Goal: Information Seeking & Learning: Check status

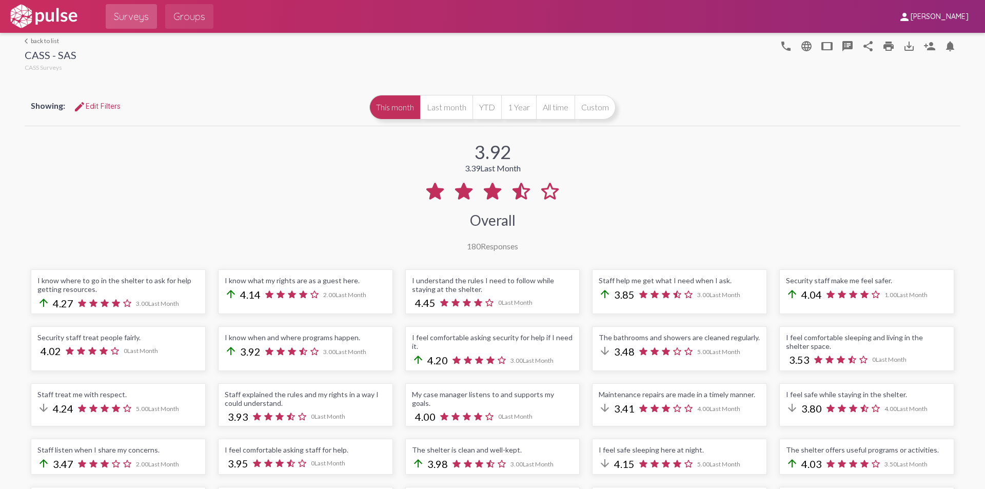
click at [193, 20] on span "Groups" at bounding box center [189, 16] width 32 height 18
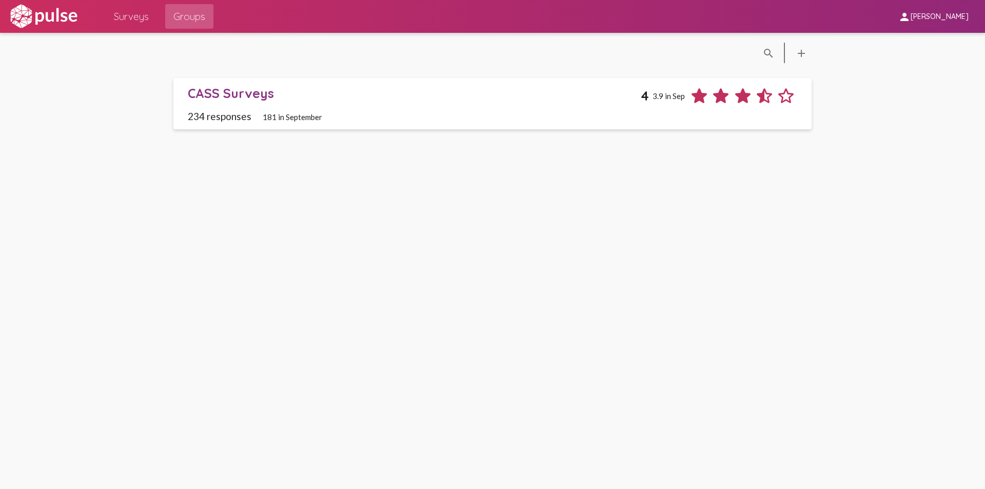
click at [32, 17] on img at bounding box center [43, 17] width 71 height 26
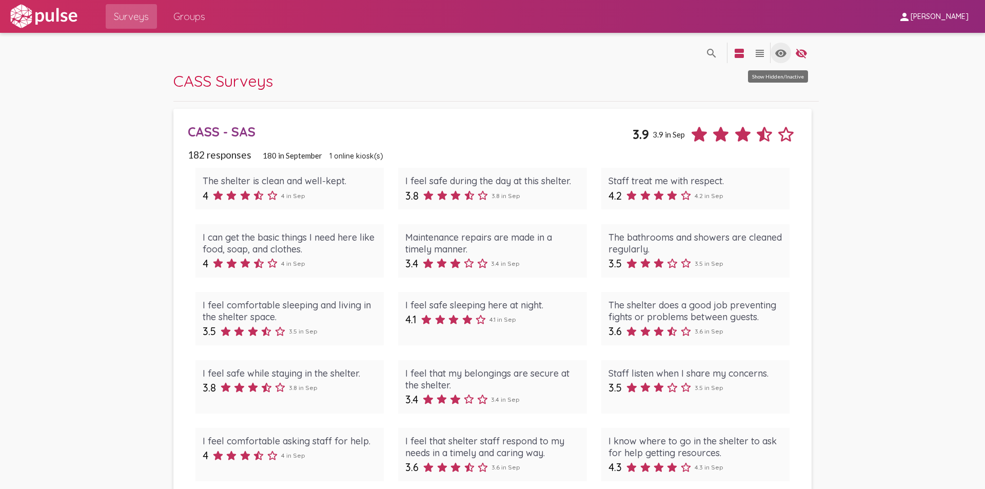
click at [776, 56] on mat-icon "visibility" at bounding box center [781, 53] width 12 height 12
click at [216, 80] on span "CASS Surveys" at bounding box center [223, 81] width 100 height 20
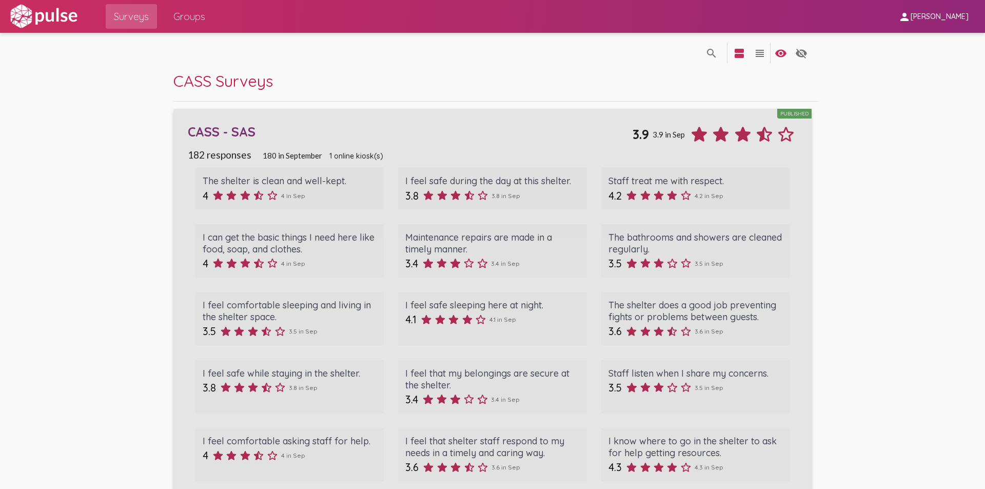
click at [357, 121] on div "CASS - SAS Published 3.9 3.9 in Sep" at bounding box center [492, 130] width 609 height 29
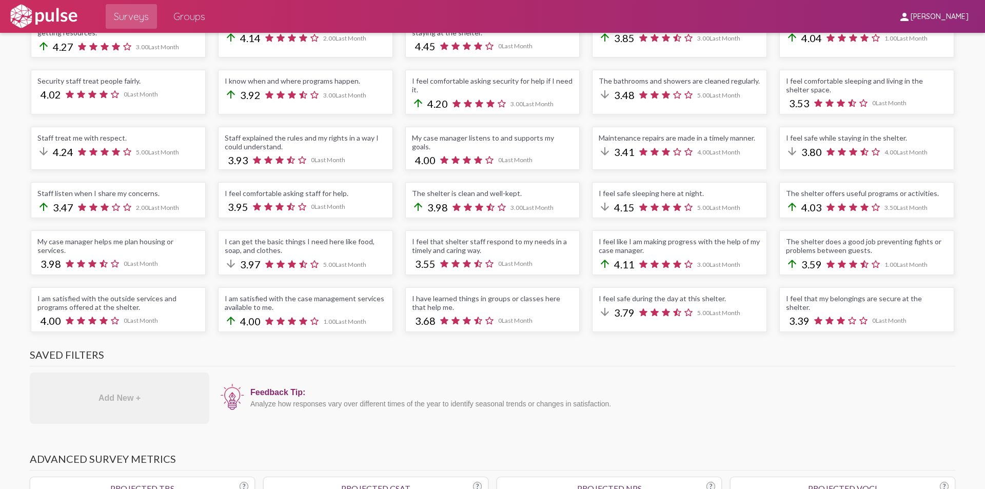
scroll to position [462, 0]
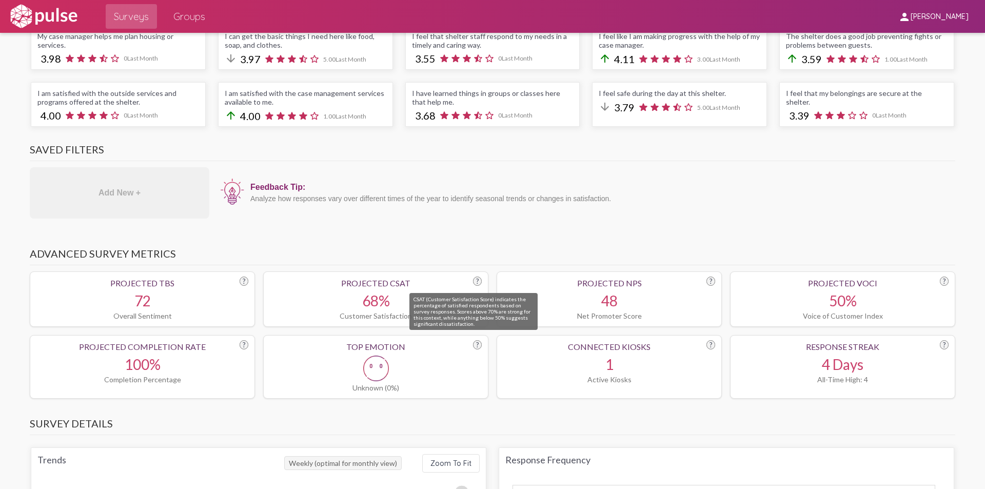
click at [478, 280] on div "?" at bounding box center [477, 281] width 9 height 9
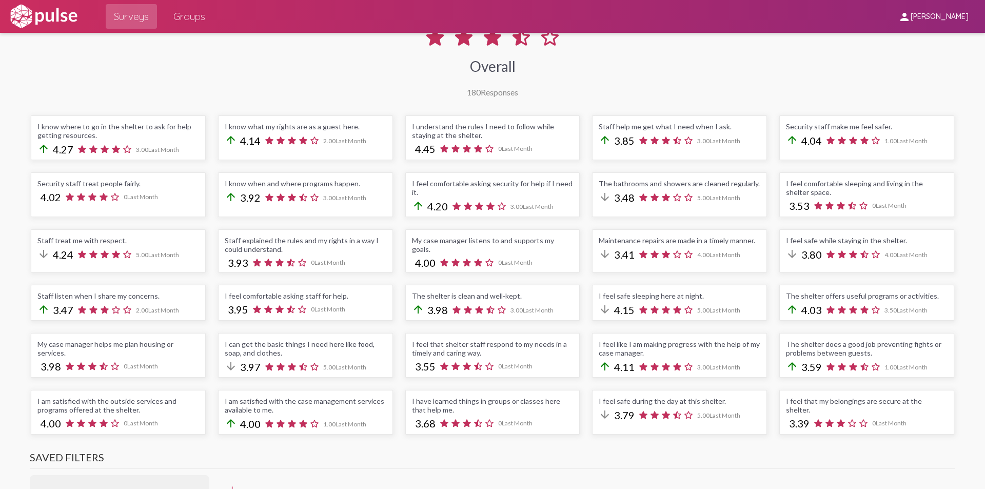
scroll to position [0, 0]
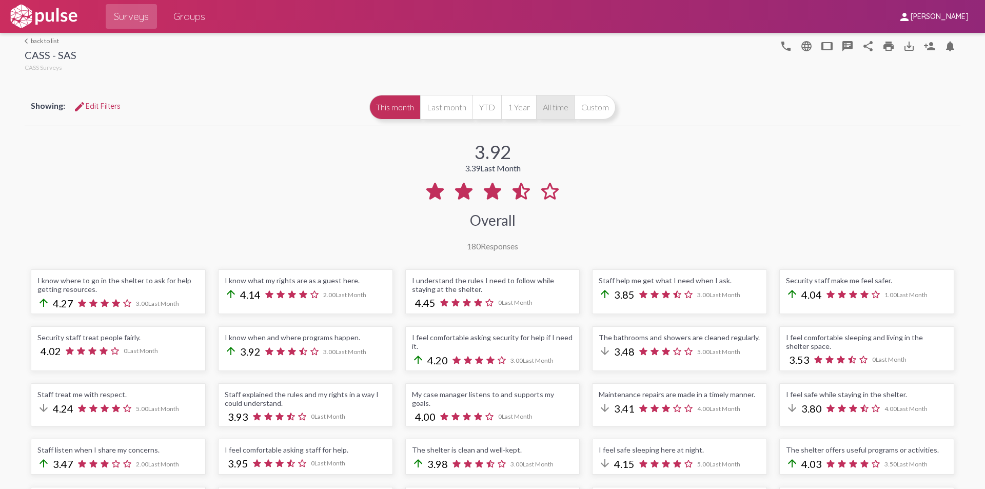
click at [557, 104] on button "All time" at bounding box center [555, 107] width 38 height 25
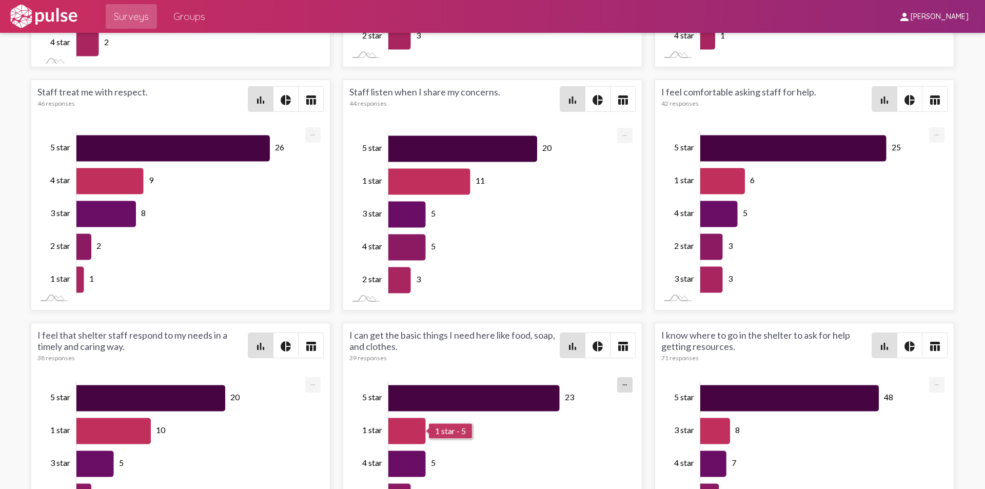
scroll to position [4, 0]
